Goal: Find specific page/section: Find specific page/section

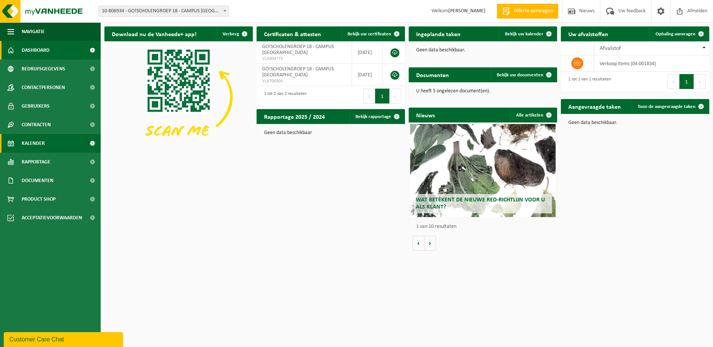
click at [54, 137] on link "Kalender" at bounding box center [50, 143] width 101 height 19
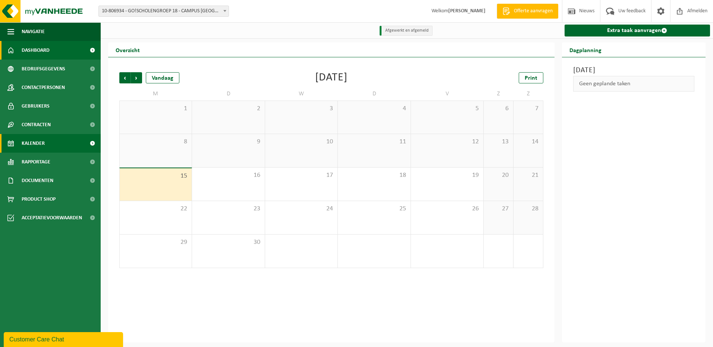
click at [23, 47] on span "Dashboard" at bounding box center [36, 50] width 28 height 19
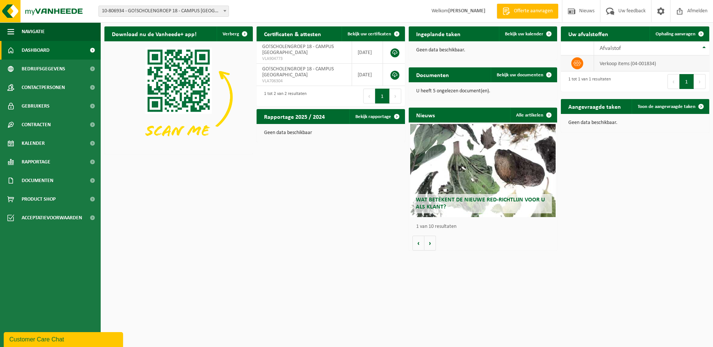
click at [577, 63] on icon at bounding box center [576, 63] width 7 height 7
click at [583, 59] on td at bounding box center [577, 64] width 33 height 16
drag, startPoint x: 583, startPoint y: 59, endPoint x: 643, endPoint y: 66, distance: 60.0
click at [643, 66] on td "verkoop items (04-001834)" at bounding box center [651, 64] width 115 height 16
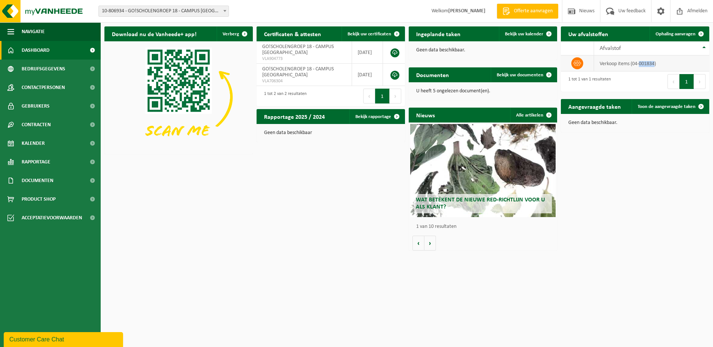
click at [643, 66] on td "verkoop items (04-001834)" at bounding box center [651, 64] width 115 height 16
drag, startPoint x: 643, startPoint y: 66, endPoint x: 610, endPoint y: 62, distance: 32.7
click at [610, 62] on td "verkoop items (04-001834)" at bounding box center [651, 64] width 115 height 16
click at [519, 75] on span "Bekijk uw documenten" at bounding box center [520, 75] width 47 height 5
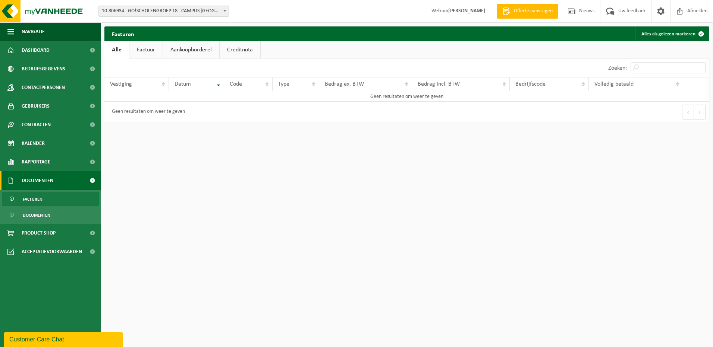
click at [151, 53] on link "Factuur" at bounding box center [145, 49] width 33 height 17
click at [173, 52] on link "Aankoopborderel" at bounding box center [192, 49] width 56 height 17
click at [242, 51] on link "Creditnota" at bounding box center [243, 49] width 41 height 17
click at [120, 48] on link "Alle" at bounding box center [116, 49] width 24 height 17
click at [141, 49] on link "Factuur" at bounding box center [145, 49] width 33 height 17
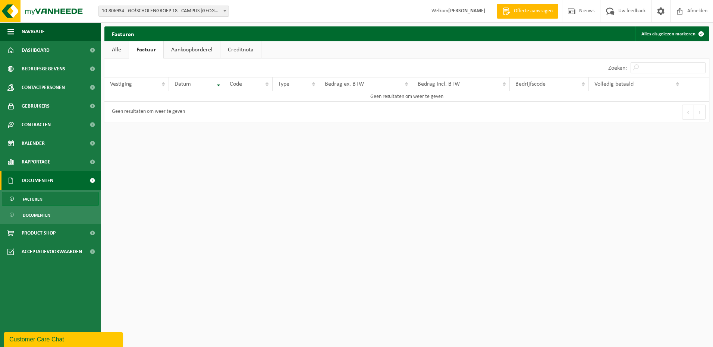
click at [186, 48] on link "Aankoopborderel" at bounding box center [192, 49] width 56 height 17
click at [241, 51] on link "Creditnota" at bounding box center [243, 49] width 41 height 17
click at [18, 29] on button "Navigatie" at bounding box center [50, 31] width 101 height 19
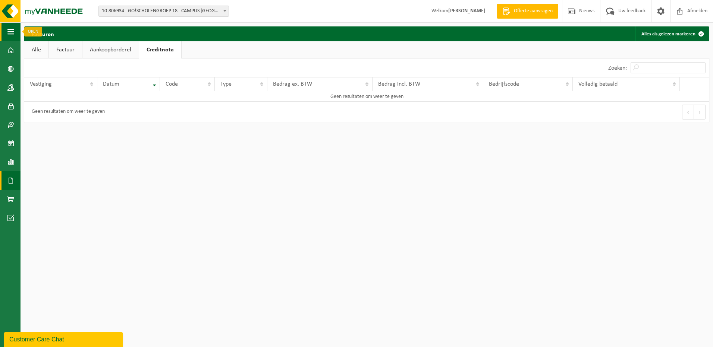
click at [6, 33] on button "Navigatie" at bounding box center [10, 31] width 21 height 19
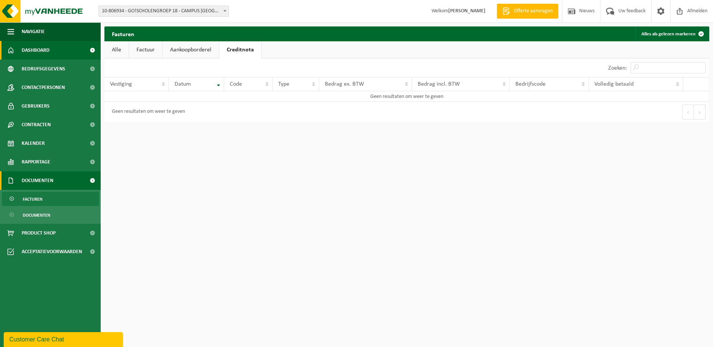
click at [22, 50] on span "Dashboard" at bounding box center [36, 50] width 28 height 19
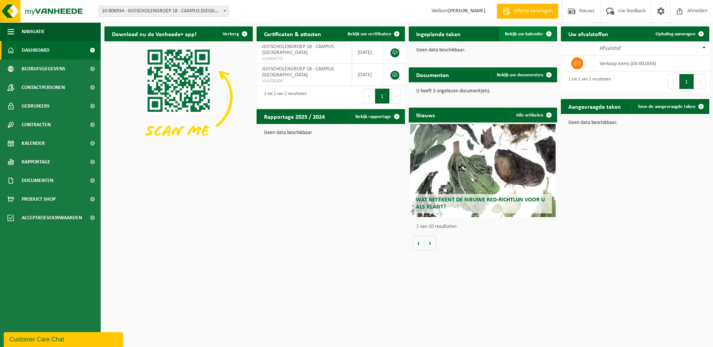
click at [526, 34] on span "Bekijk uw kalender" at bounding box center [524, 34] width 38 height 5
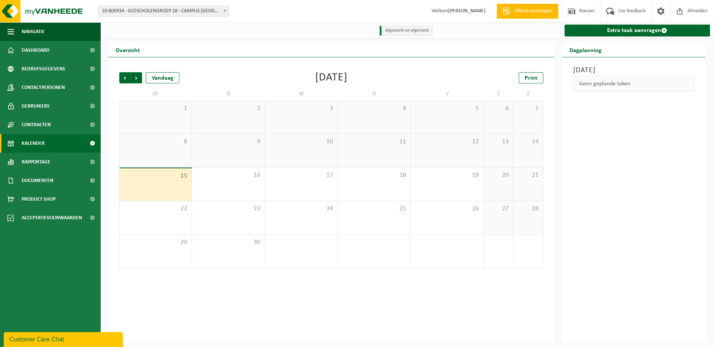
click at [651, 179] on div "[DATE] Geen geplande taken" at bounding box center [634, 200] width 144 height 286
click at [63, 161] on link "Rapportage" at bounding box center [50, 162] width 101 height 19
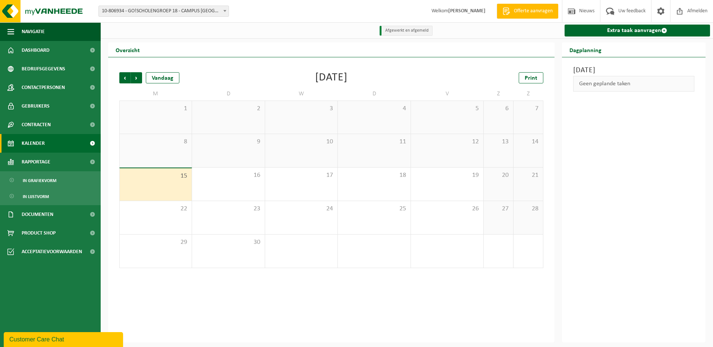
click at [276, 295] on div "Vorige Volgende Vandaag [DATE] Print M D W D V Z Z 1 2 3 4 5 6 7 8 9 10 11 12 1…" at bounding box center [331, 200] width 446 height 286
